Goal: Task Accomplishment & Management: Manage account settings

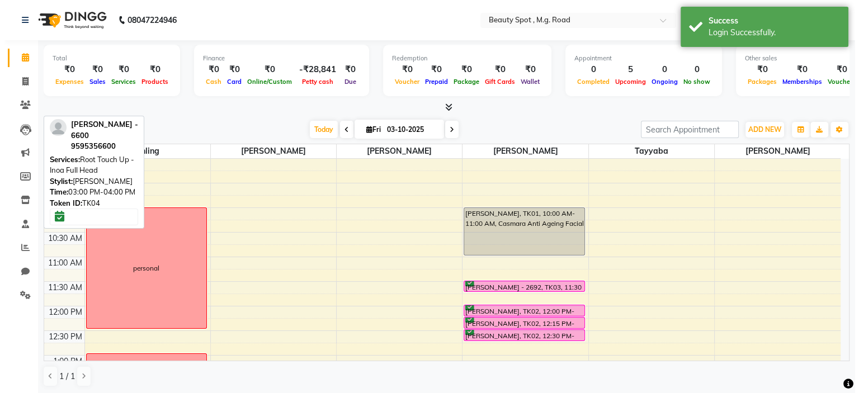
scroll to position [293, 0]
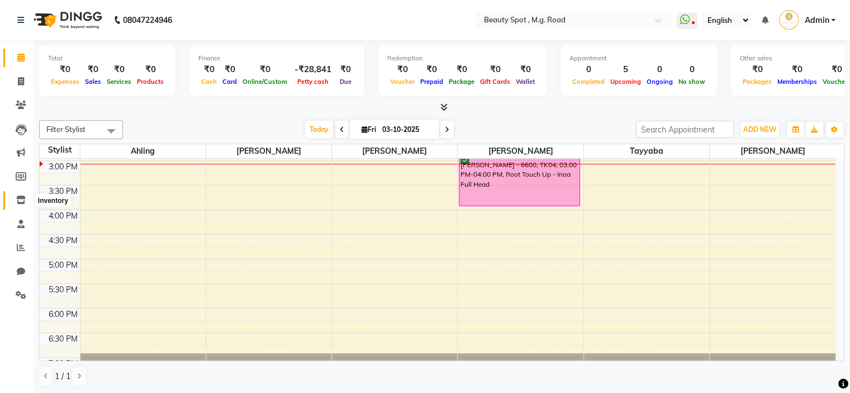
click at [22, 204] on icon at bounding box center [21, 200] width 10 height 8
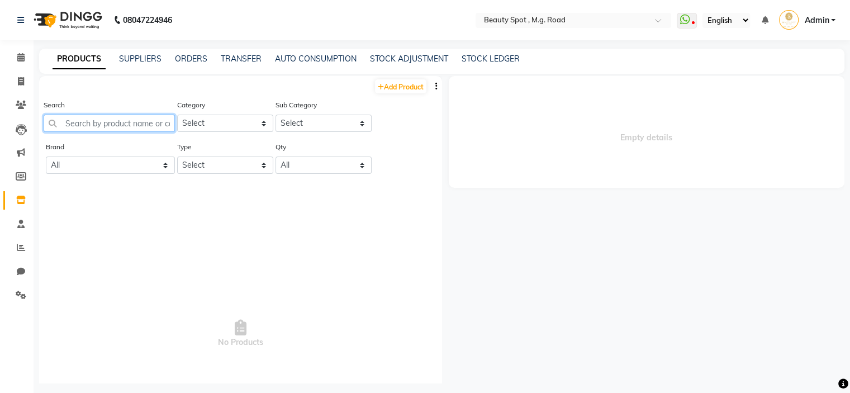
click at [145, 121] on input "text" at bounding box center [109, 123] width 131 height 17
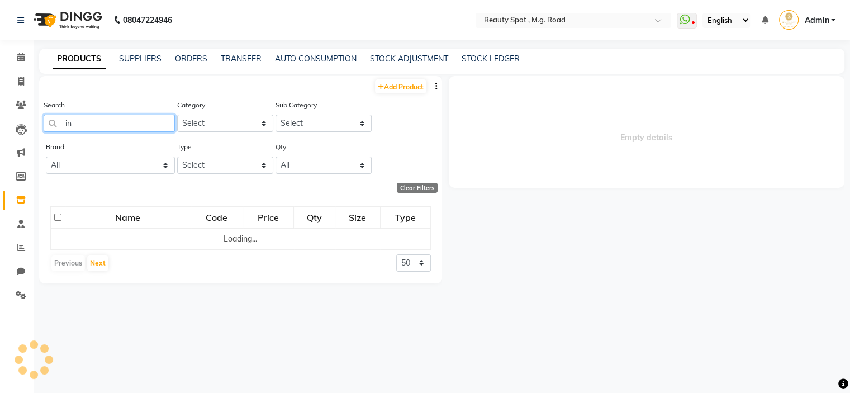
type input "i"
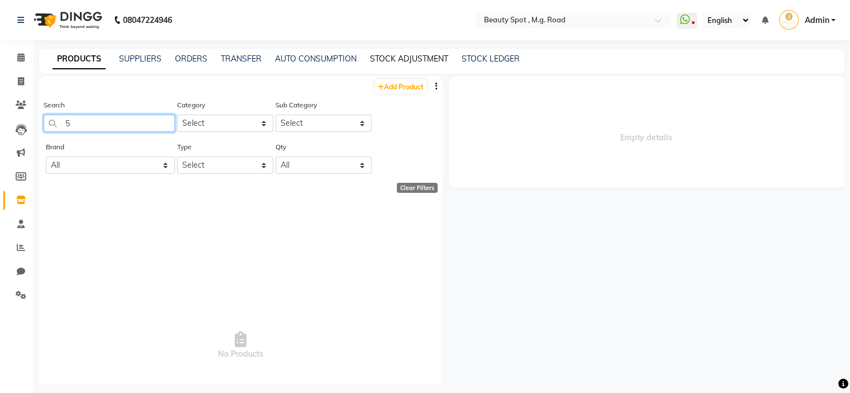
type input "5"
click at [395, 56] on link "STOCK ADJUSTMENT" at bounding box center [409, 59] width 78 height 10
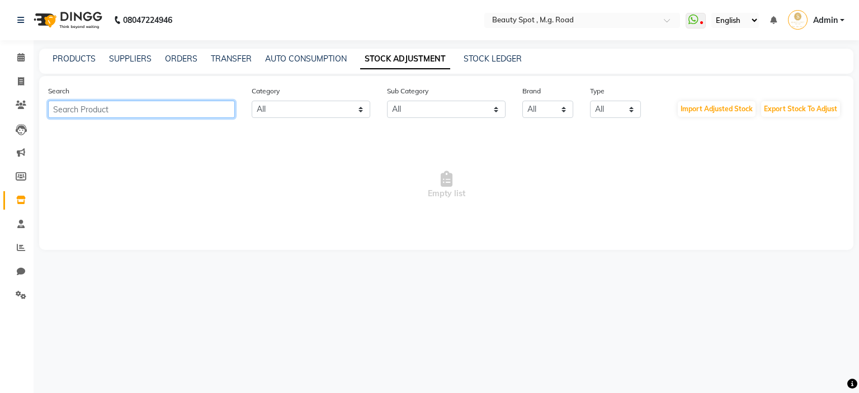
click at [193, 107] on input "text" at bounding box center [141, 109] width 187 height 17
type input "inoa 5"
click at [664, 20] on span at bounding box center [671, 23] width 14 height 11
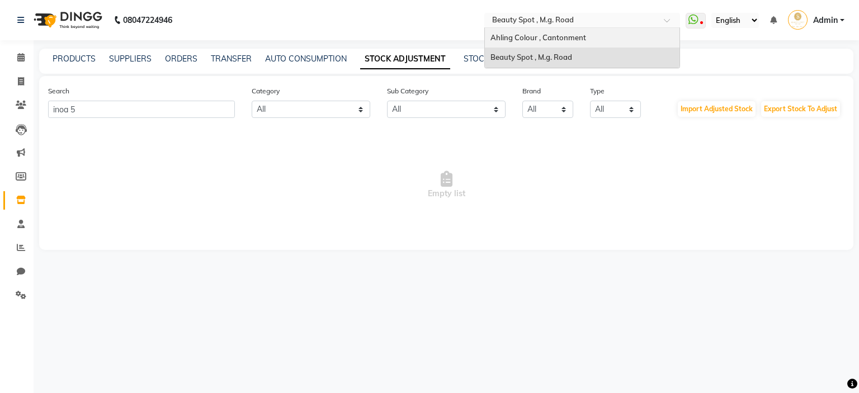
click at [633, 40] on div "Ahling Colour , Cantonment" at bounding box center [582, 38] width 195 height 20
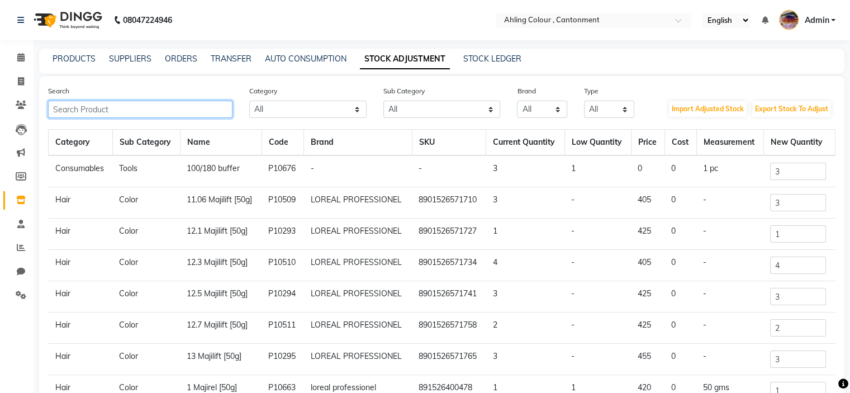
click at [215, 110] on input "text" at bounding box center [140, 109] width 184 height 17
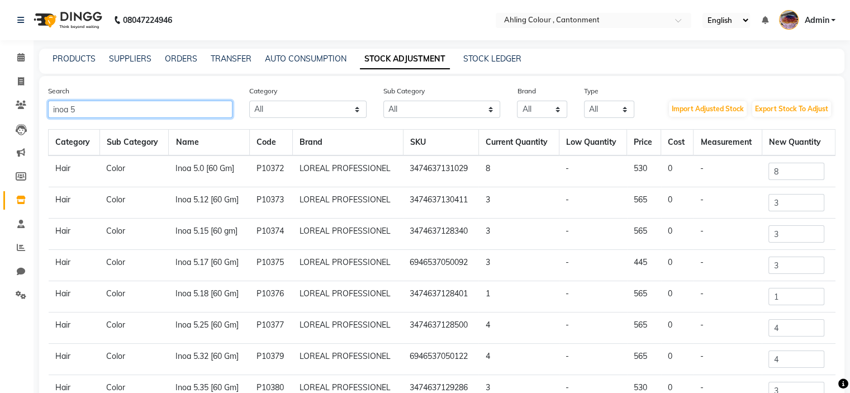
type input "inoa 5"
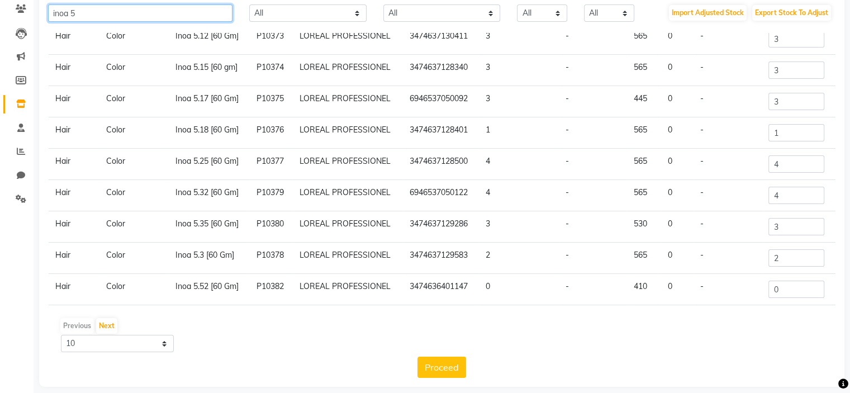
scroll to position [107, 0]
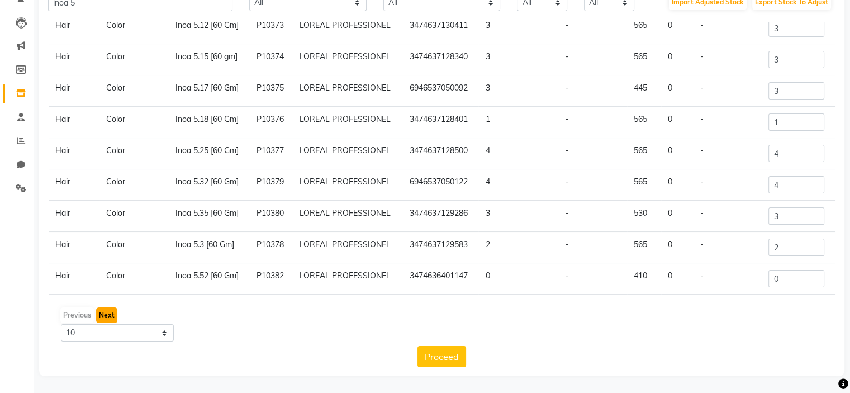
click at [111, 313] on button "Next" at bounding box center [106, 315] width 21 height 16
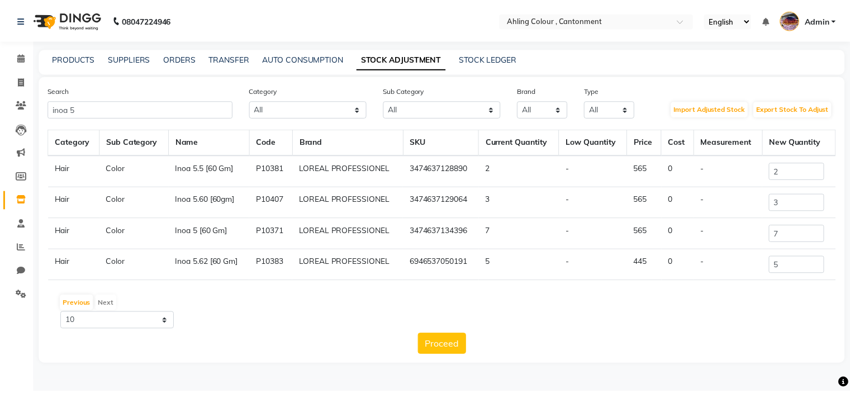
scroll to position [0, 0]
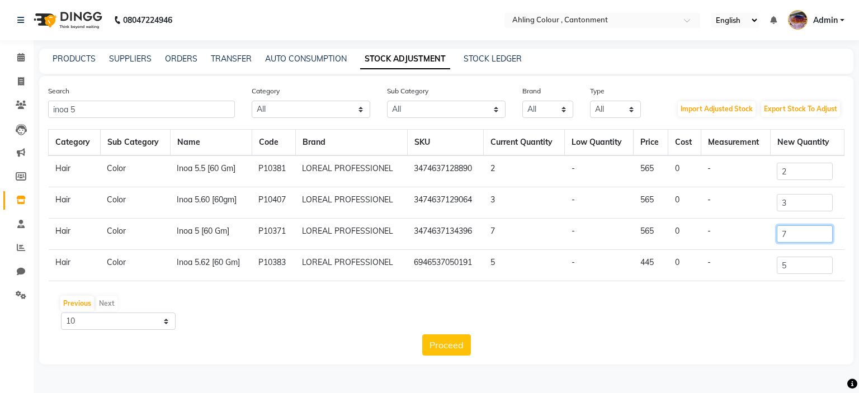
drag, startPoint x: 790, startPoint y: 233, endPoint x: 752, endPoint y: 233, distance: 38.0
click at [752, 233] on tr "Hair Color Inoa 5 [60 Gm] P10371 LOREAL PROFESSIONEL 3474637134396 7 - 565 0 - 7" at bounding box center [447, 234] width 796 height 31
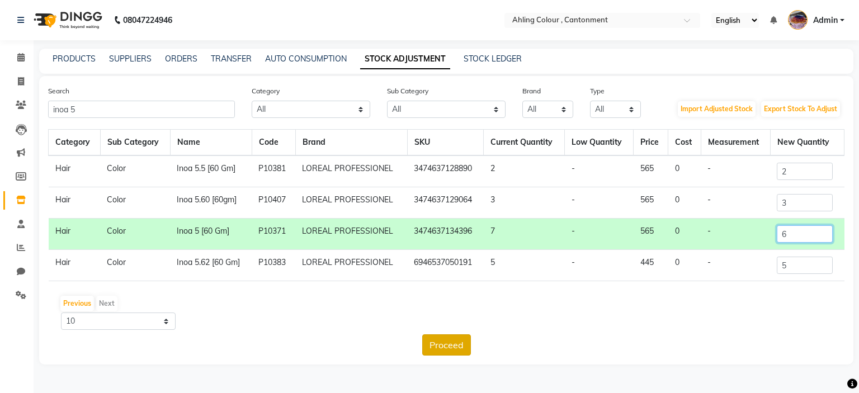
type input "6"
click at [454, 340] on button "Proceed" at bounding box center [446, 344] width 49 height 21
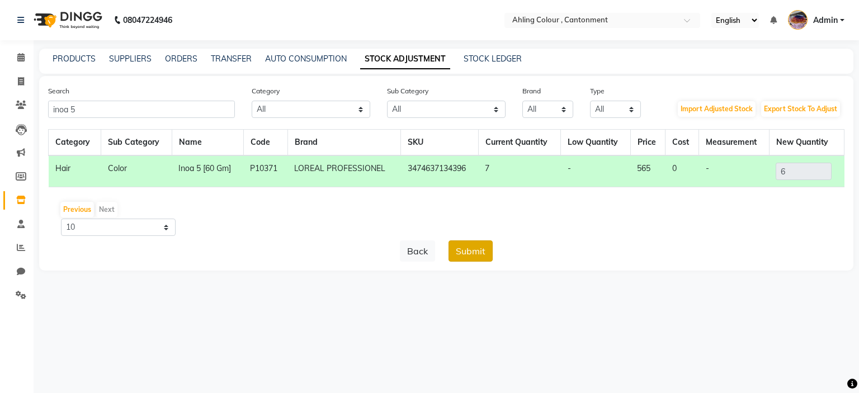
click at [474, 248] on button "Submit" at bounding box center [470, 250] width 44 height 21
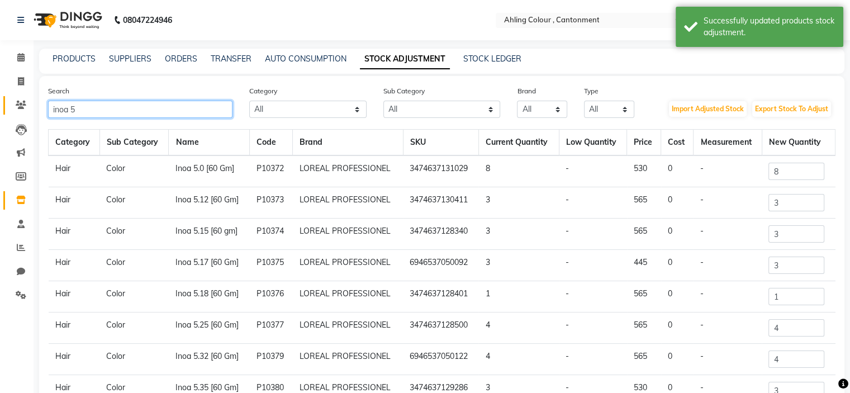
drag, startPoint x: 105, startPoint y: 109, endPoint x: 9, endPoint y: 111, distance: 96.2
click at [9, 111] on app-home "08047224946 Select Location × Ahling Colour , Cantonment English ENGLISH Españo…" at bounding box center [425, 250] width 850 height 500
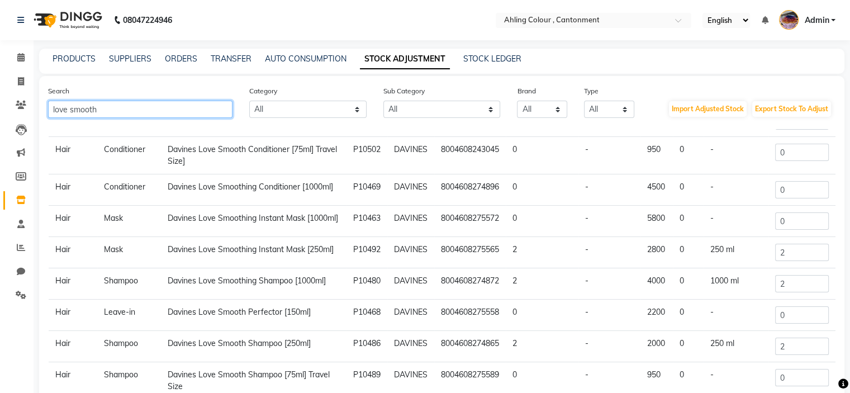
scroll to position [79, 0]
type input "love smooth"
drag, startPoint x: 761, startPoint y: 320, endPoint x: 723, endPoint y: 330, distance: 39.7
click at [723, 330] on tr "Hair Leave-in Davines Love Smooth Perfector [150ml] P10468 DAVINES 800460827555…" at bounding box center [442, 315] width 787 height 31
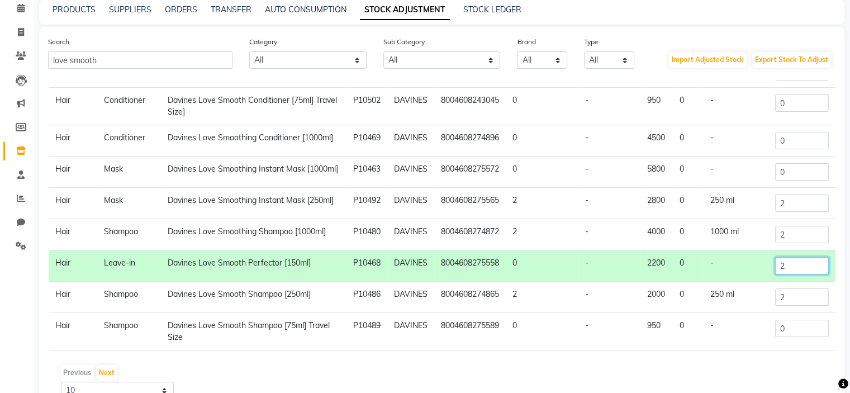
scroll to position [107, 0]
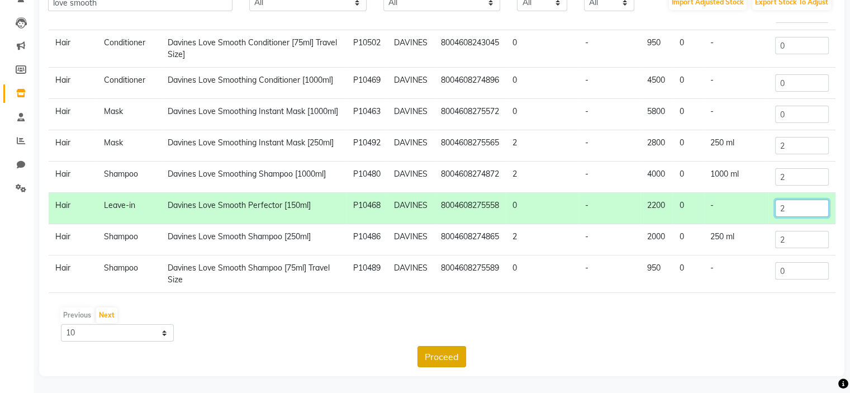
type input "2"
click at [452, 354] on button "Proceed" at bounding box center [442, 356] width 49 height 21
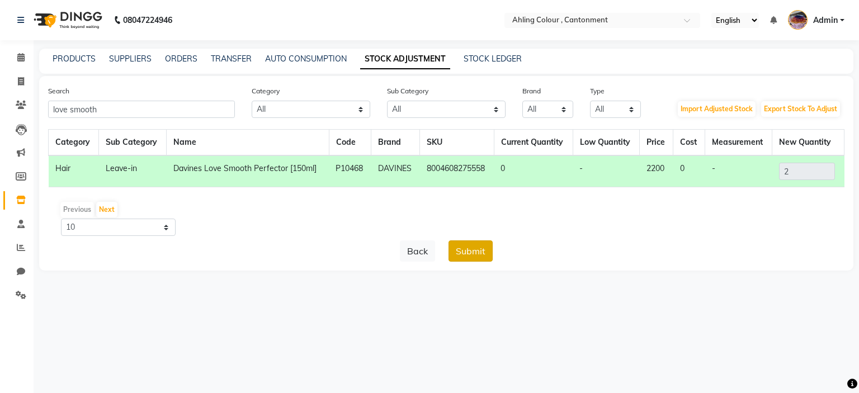
click at [463, 249] on button "Submit" at bounding box center [470, 250] width 44 height 21
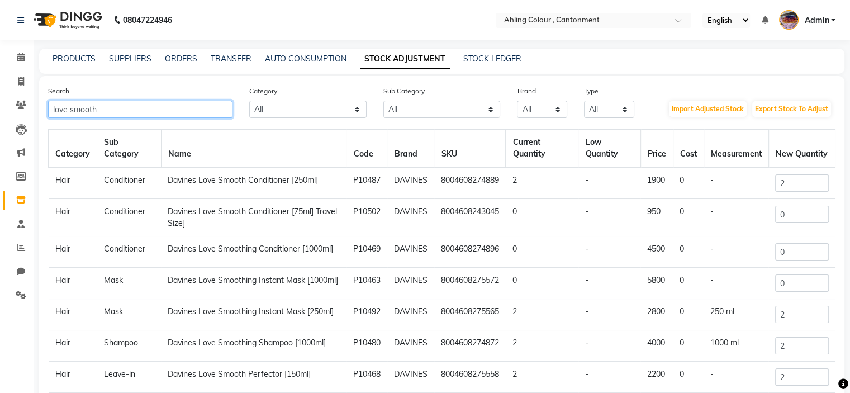
click at [107, 113] on input "love smooth" at bounding box center [140, 109] width 184 height 17
drag, startPoint x: 102, startPoint y: 110, endPoint x: 18, endPoint y: 117, distance: 84.7
click at [18, 117] on app-home "08047224946 Select Location × Ahling Colour , Cantonment English ENGLISH Españo…" at bounding box center [425, 250] width 850 height 500
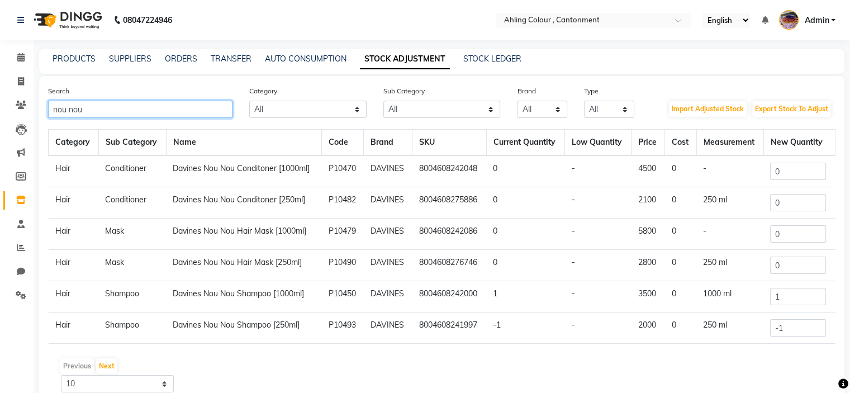
type input "nou nou"
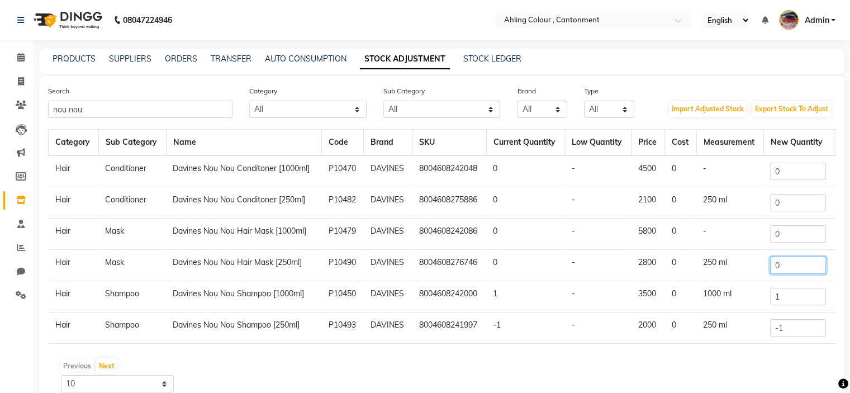
click at [780, 264] on input "0" at bounding box center [798, 265] width 56 height 17
drag, startPoint x: 780, startPoint y: 264, endPoint x: 756, endPoint y: 271, distance: 25.5
click at [777, 264] on input "0" at bounding box center [798, 265] width 56 height 17
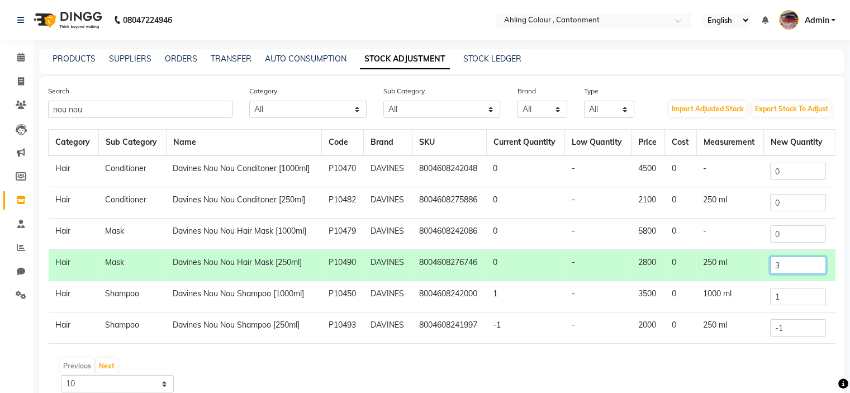
type input "3"
drag, startPoint x: 789, startPoint y: 332, endPoint x: 724, endPoint y: 335, distance: 65.5
click at [725, 335] on tr "Hair Shampoo Davines Nou Nou Shampoo [250ml] P10493 DAVINES 8004608241997 -1 - …" at bounding box center [442, 328] width 787 height 31
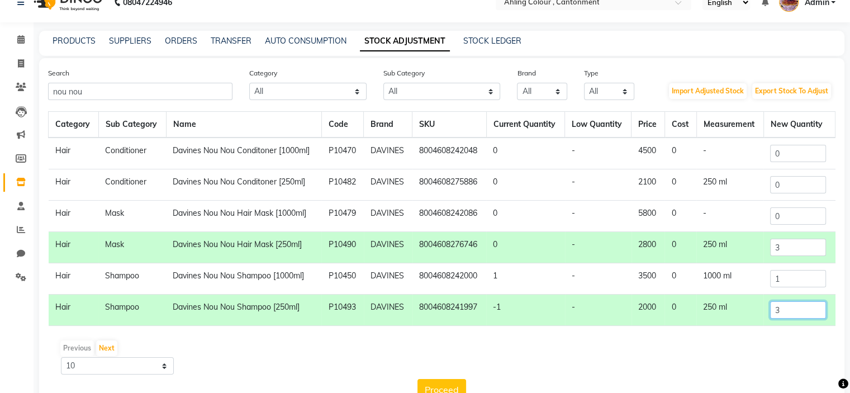
scroll to position [50, 0]
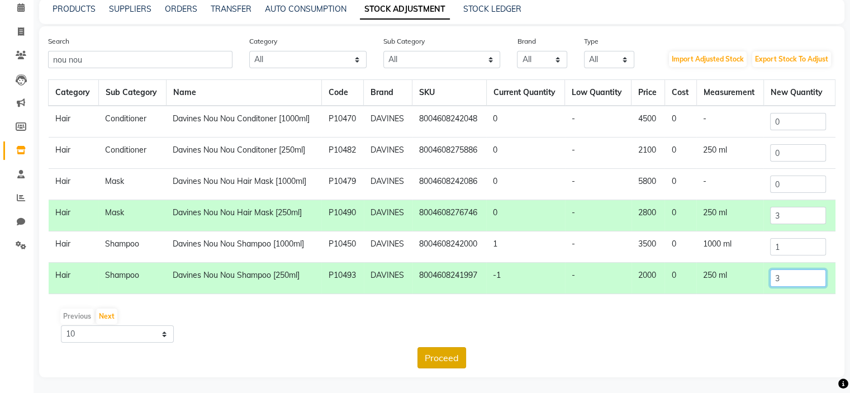
type input "3"
click at [452, 358] on button "Proceed" at bounding box center [442, 357] width 49 height 21
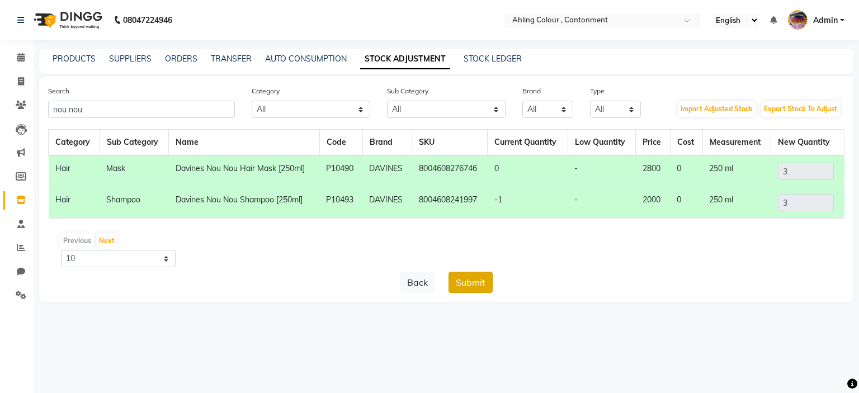
click at [477, 281] on button "Submit" at bounding box center [470, 282] width 44 height 21
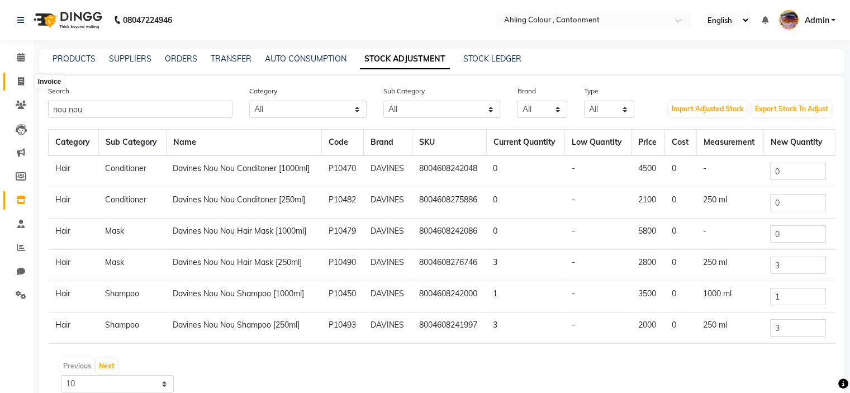
click at [19, 81] on icon at bounding box center [21, 81] width 6 height 8
select select "7830"
select select "service"
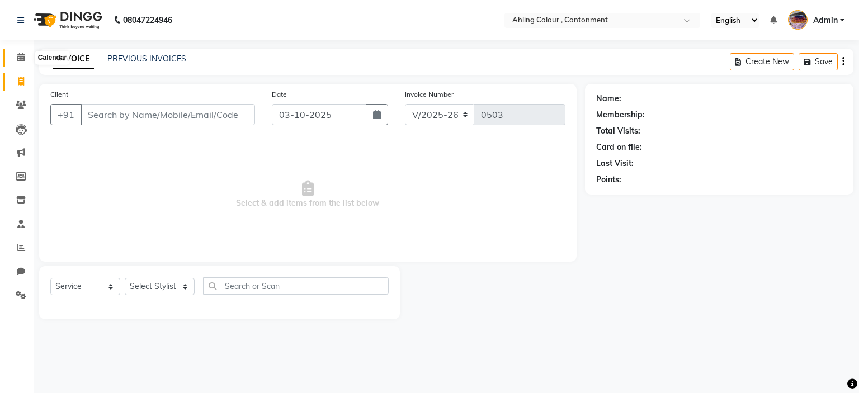
click at [20, 55] on icon at bounding box center [20, 57] width 7 height 8
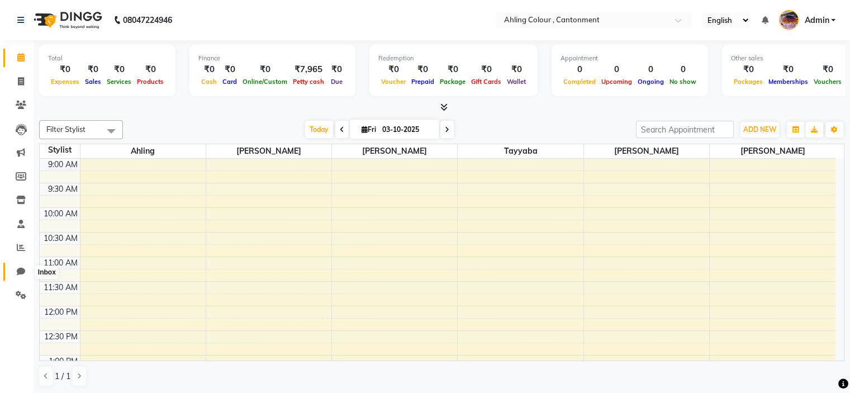
click at [22, 270] on icon at bounding box center [21, 271] width 8 height 8
select select "100"
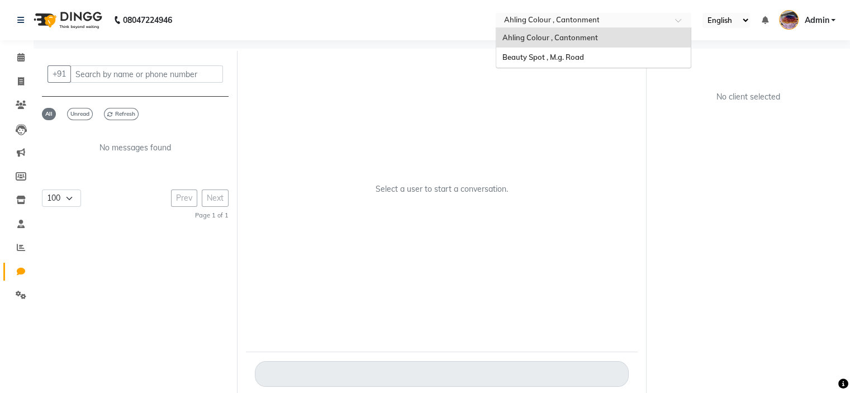
click at [637, 24] on input "text" at bounding box center [582, 21] width 162 height 11
click at [614, 57] on div "Beauty Spot , M.g. Road" at bounding box center [593, 58] width 195 height 20
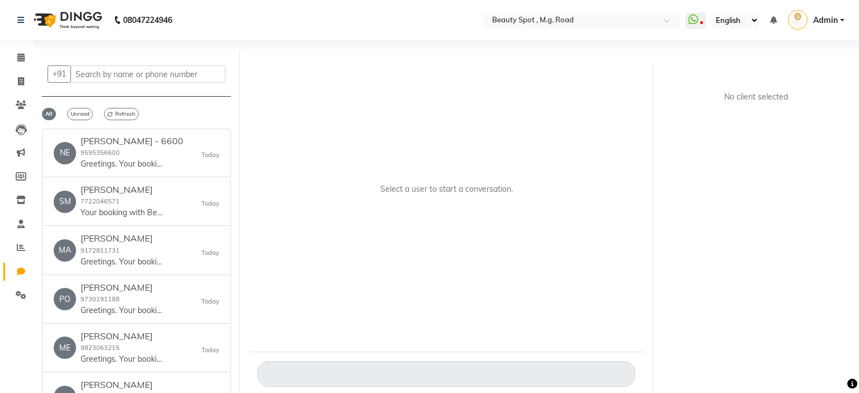
select select "100"
